Goal: Complete application form

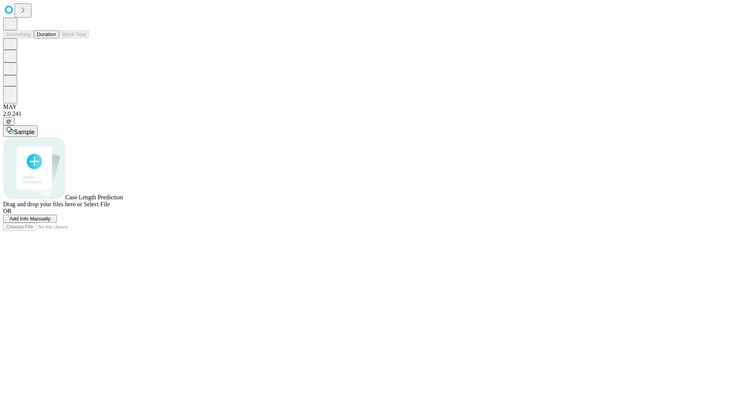
click at [51, 222] on span "Add Info Manually" at bounding box center [30, 219] width 41 height 6
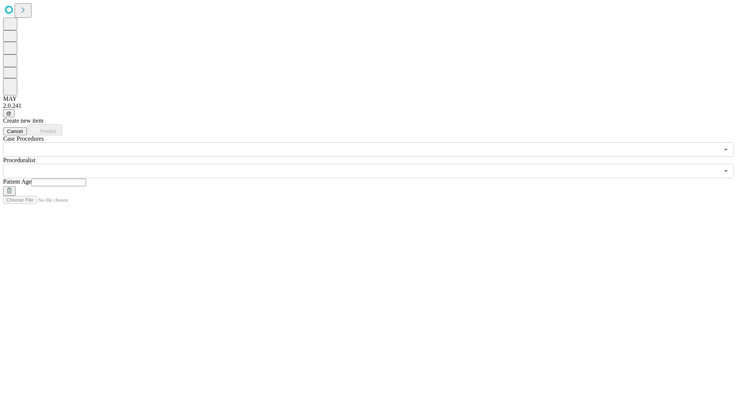
click at [86, 179] on input "text" at bounding box center [58, 183] width 54 height 8
type input "**"
click at [374, 164] on input "text" at bounding box center [361, 171] width 716 height 15
